Goal: Register for event/course

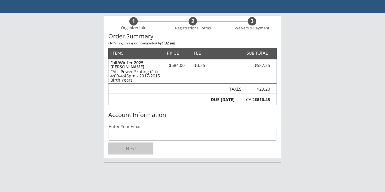
scroll to position [34, 0]
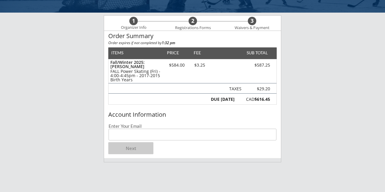
click at [182, 140] on input "email" at bounding box center [193, 135] width 168 height 12
type input "[EMAIL_ADDRESS][DOMAIN_NAME]"
click at [136, 146] on button "Next" at bounding box center [130, 149] width 45 height 12
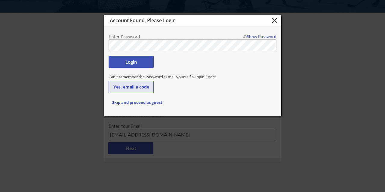
click at [135, 86] on button "Yes, email a code" at bounding box center [131, 87] width 45 height 12
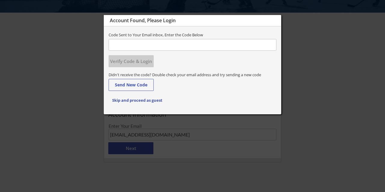
click at [136, 45] on input "input" at bounding box center [193, 45] width 168 height 12
type input "017112"
click at [139, 60] on button "Verify Code & Login" at bounding box center [131, 61] width 45 height 12
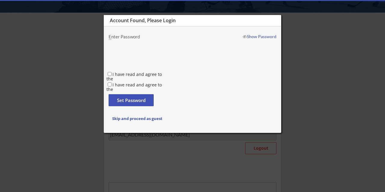
type input "[PERSON_NAME]"
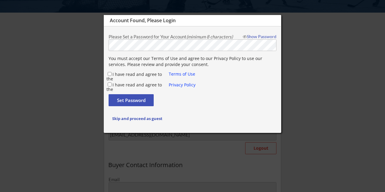
click at [255, 38] on div "Show Password" at bounding box center [258, 37] width 36 height 4
click at [110, 73] on input "I have read and agree to the" at bounding box center [110, 74] width 4 height 4
checkbox input "true"
click at [111, 84] on input "I have read and agree to the" at bounding box center [110, 85] width 4 height 4
checkbox input "true"
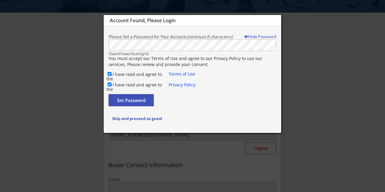
click at [123, 100] on button "Set Password" at bounding box center [131, 100] width 45 height 12
type input "[EMAIL_ADDRESS][DOMAIN_NAME]"
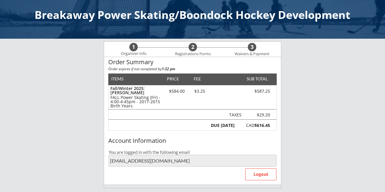
scroll to position [0, 0]
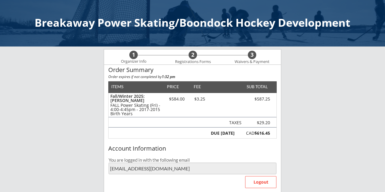
click at [228, 145] on div "Account Information" at bounding box center [192, 149] width 177 height 9
click at [192, 54] on div "2" at bounding box center [193, 55] width 8 height 7
click at [151, 9] on div "Breakaway Power Skating/Boondock Hockey Development" at bounding box center [192, 23] width 385 height 47
click at [136, 53] on div "1" at bounding box center [133, 55] width 8 height 7
click at [192, 53] on div "2" at bounding box center [193, 55] width 8 height 7
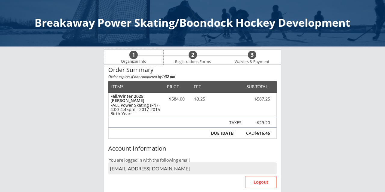
click at [135, 55] on div "1" at bounding box center [133, 55] width 8 height 7
click at [273, 128] on div "DUE [DATE] CAD $616.45" at bounding box center [192, 133] width 168 height 11
click at [258, 183] on button "Logout" at bounding box center [260, 183] width 31 height 12
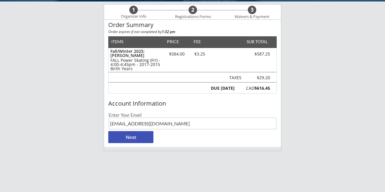
scroll to position [34, 0]
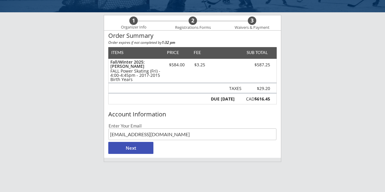
click at [143, 151] on button "Next" at bounding box center [130, 148] width 45 height 12
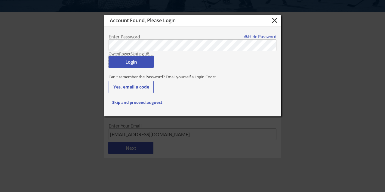
click at [125, 60] on button "Login" at bounding box center [131, 62] width 45 height 12
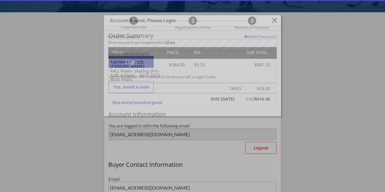
type input "[PERSON_NAME]"
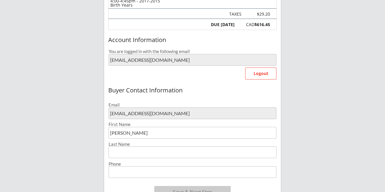
scroll to position [149, 0]
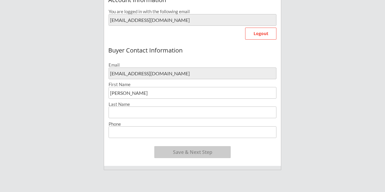
click at [126, 116] on input "input" at bounding box center [193, 113] width 168 height 12
type input "[PERSON_NAME]"
type input "[PHONE_NUMBER]"
click at [252, 155] on div "Buyer Contact Information Email [EMAIL_ADDRESS][DOMAIN_NAME] First Name Last Na…" at bounding box center [192, 105] width 177 height 123
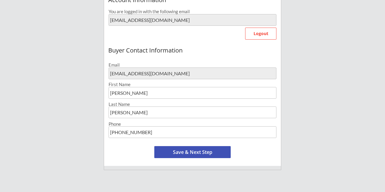
click at [207, 152] on button "Save & Next Step" at bounding box center [192, 152] width 76 height 12
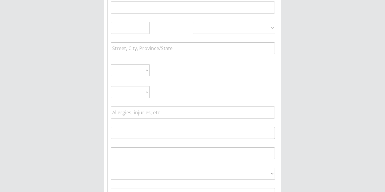
scroll to position [43, 0]
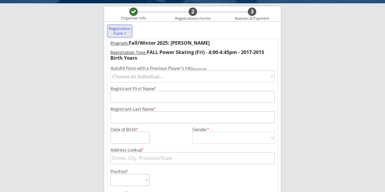
click at [272, 77] on select "Choose an individual... [PERSON_NAME]" at bounding box center [192, 77] width 164 height 12
select select ""1348695171700984260__LOOKUP__1747873115436x918062649326174200""
type input "[PERSON_NAME]"
type input "[DATE]"
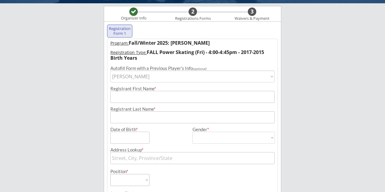
type input "[STREET_ADDRESS]"
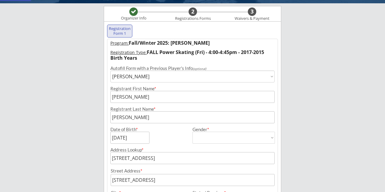
type input "[DEMOGRAPHIC_DATA]"
select select ""[DEMOGRAPHIC_DATA]""
select select ""Forward""
select select ""Youth M""
type input "[PERSON_NAME]"
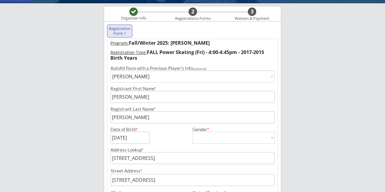
type input "[PHONE_NUMBER]"
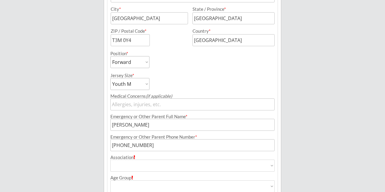
scroll to position [242, 0]
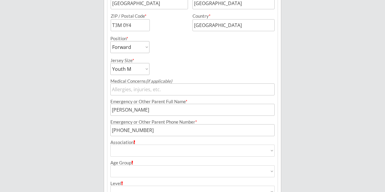
click at [148, 69] on select "Youth S Youth M Youth L Youth XL Adult S Adult M Adult L Adult XL" at bounding box center [129, 69] width 39 height 12
select select ""Youth L""
click at [185, 67] on div "Jersey Size * Youth S Youth M Youth L Youth XL Adult S Adult M Adult L Adult XL" at bounding box center [150, 64] width 81 height 22
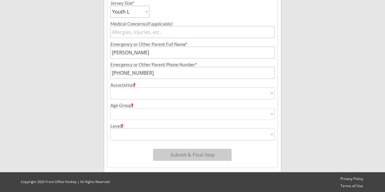
scroll to position [300, 0]
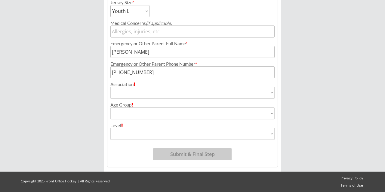
click at [192, 95] on select "Airdrie Blackfoot Hockey Association Bow River Bruins Bow Valley Hockey Society…" at bounding box center [192, 93] width 164 height 12
select select ""Bow Valley Hockey Society ""
type input "Bow Valley Hockey Society"
click at [184, 117] on select "House League U7 U9 U11 U13 U15 U16 U18 U21 College/University Active Start U10 …" at bounding box center [192, 114] width 164 height 12
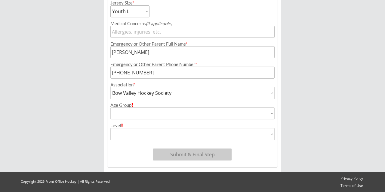
select select ""U11""
type input "U11"
click at [179, 132] on select "Division 1 Division 2 Division 3 Division 4 Division 5 Division 6 Division 7 AA…" at bounding box center [192, 134] width 164 height 12
click at [270, 133] on select "Division 1 Division 2 Division 3 Division 4 Division 5 Division 6 Division 7 AA…" at bounding box center [192, 134] width 164 height 12
select select ""Division 1""
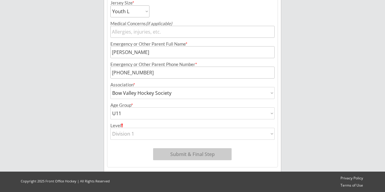
type input "Division 1"
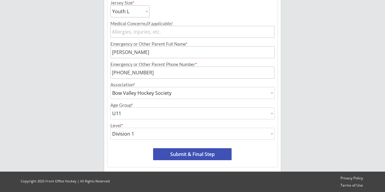
scroll to position [300, 0]
click at [269, 131] on select "Division 1 Division 2 Division 3 Division 4 Division 5 Division 6 Division 7 AA…" at bounding box center [192, 134] width 164 height 12
click at [269, 136] on select "Division 1 Division 2 Division 3 Division 4 Division 5 Division 6 Division 7 AA…" at bounding box center [192, 134] width 164 height 12
click at [261, 134] on select "Division 1 Division 2 Division 3 Division 4 Division 5 Division 6 Division 7 AA…" at bounding box center [192, 134] width 164 height 12
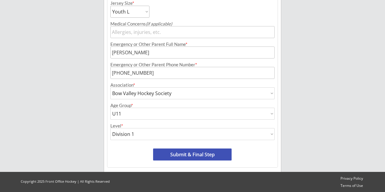
select select ""Division 2""
type input "Division 2"
click at [201, 155] on button "Submit & Final Step" at bounding box center [192, 155] width 78 height 12
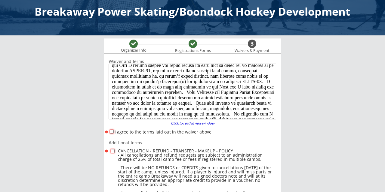
scroll to position [272, 0]
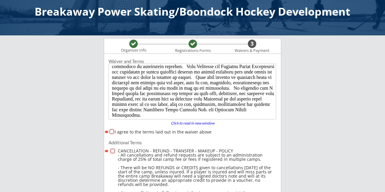
click at [112, 131] on input "I agree to the terms laid out in the waiver above" at bounding box center [112, 132] width 4 height 4
checkbox input "true"
click at [112, 151] on input "checkbox" at bounding box center [113, 151] width 4 height 4
checkbox input "true"
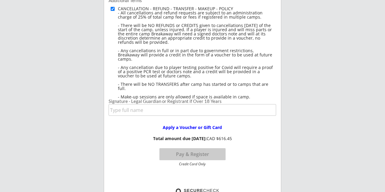
scroll to position [164, 0]
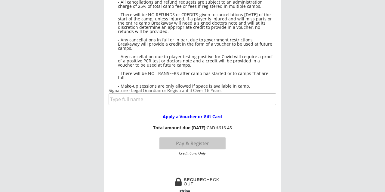
click at [139, 101] on input "input" at bounding box center [192, 100] width 167 height 12
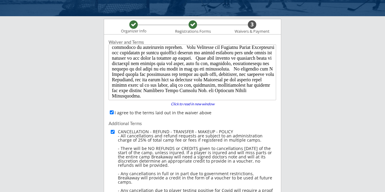
scroll to position [0, 0]
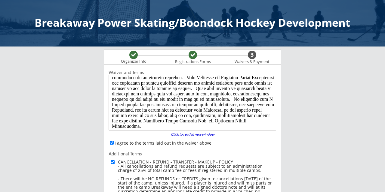
type input "[PERSON_NAME]"
click at [194, 54] on div at bounding box center [192, 54] width 5 height 5
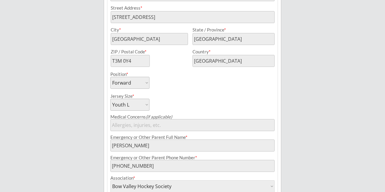
scroll to position [280, 0]
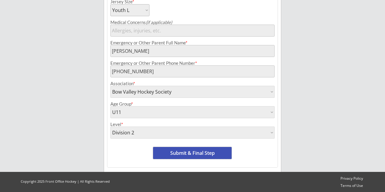
click at [209, 154] on button "Submit & Final Step" at bounding box center [192, 153] width 78 height 12
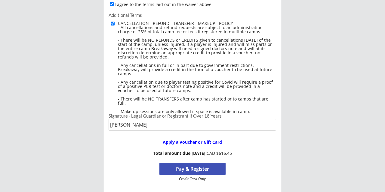
scroll to position [140, 0]
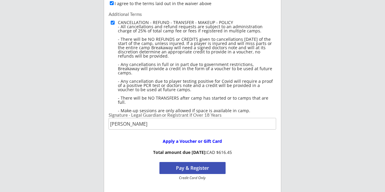
click at [206, 169] on button "Pay & Register" at bounding box center [192, 168] width 66 height 12
